Goal: Use online tool/utility: Utilize a website feature to perform a specific function

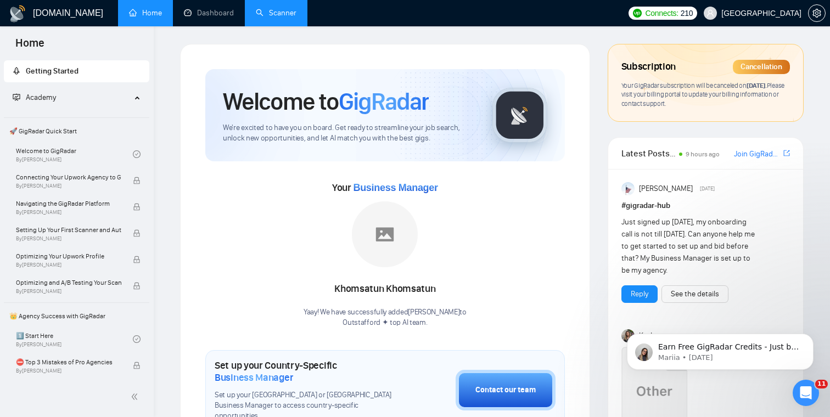
click at [270, 18] on link "Scanner" at bounding box center [276, 12] width 41 height 9
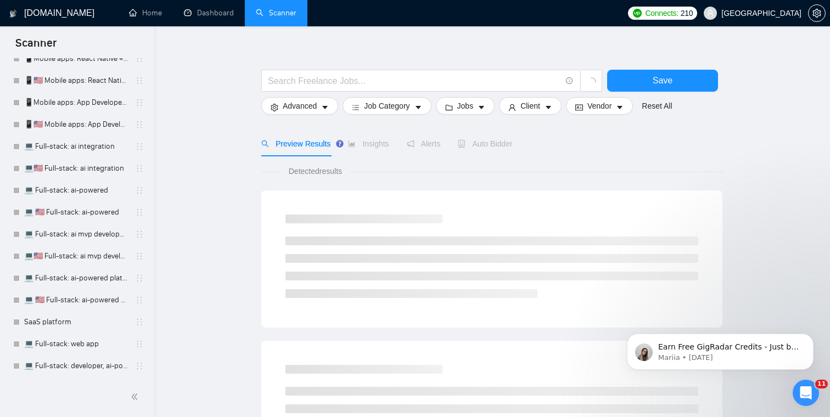
scroll to position [17, 0]
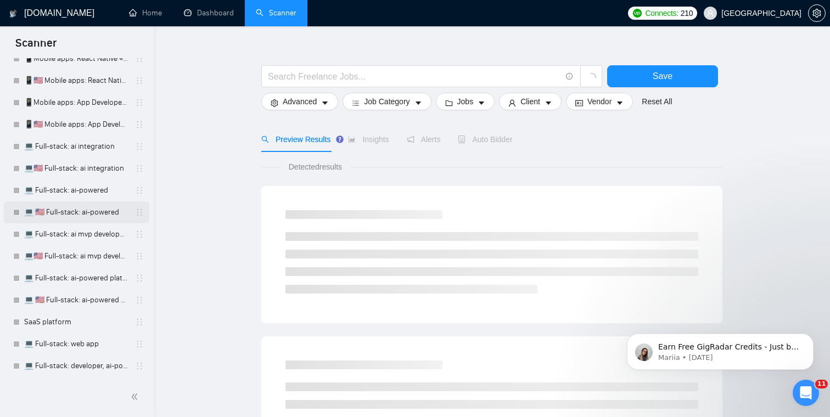
click at [77, 213] on link "💻 🇺🇸 Full-stack: ai-powered" at bounding box center [76, 212] width 104 height 22
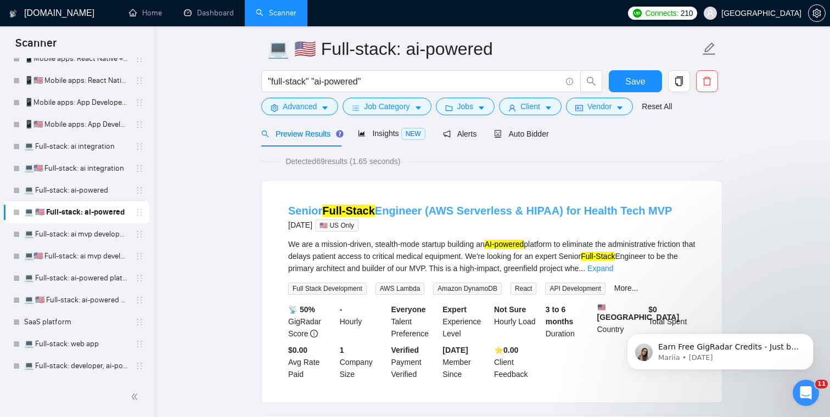
scroll to position [3, 0]
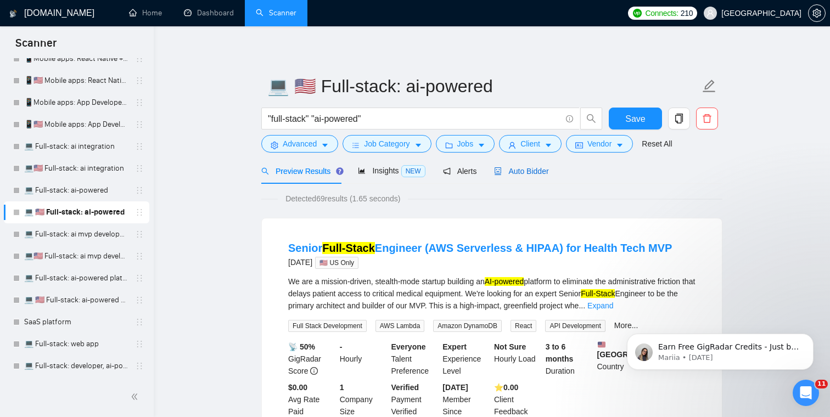
click at [540, 171] on span "Auto Bidder" at bounding box center [521, 171] width 54 height 9
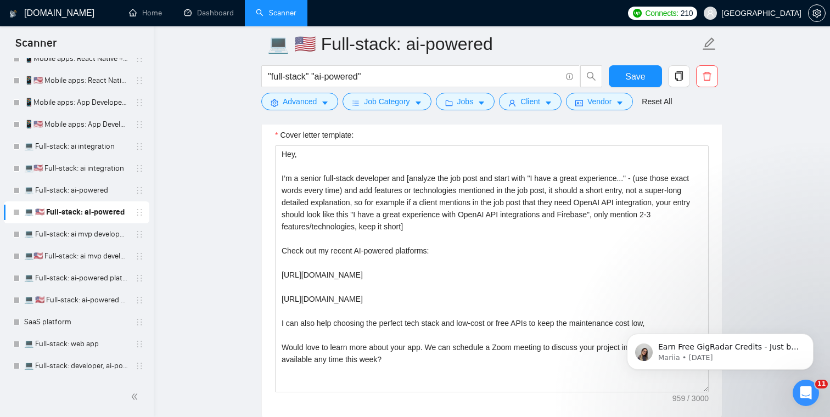
scroll to position [1220, 0]
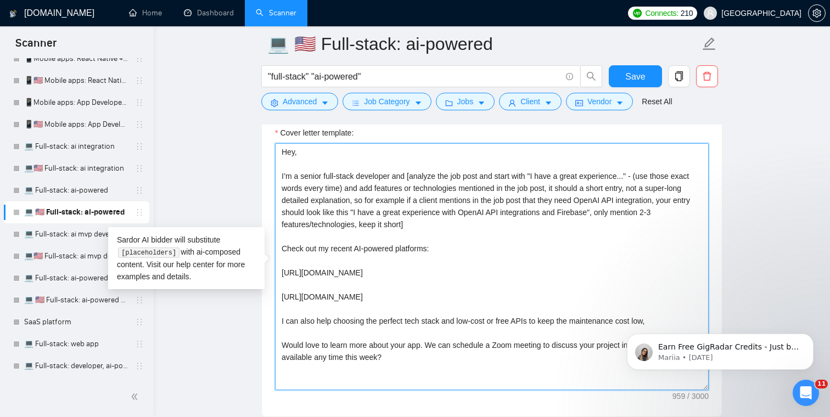
drag, startPoint x: 420, startPoint y: 364, endPoint x: 273, endPoint y: 147, distance: 262.4
click at [273, 147] on div "Cover letter template: Hey, I’m a senior full-stack developer and [analyze the …" at bounding box center [492, 265] width 460 height 303
